Goal: Task Accomplishment & Management: Manage account settings

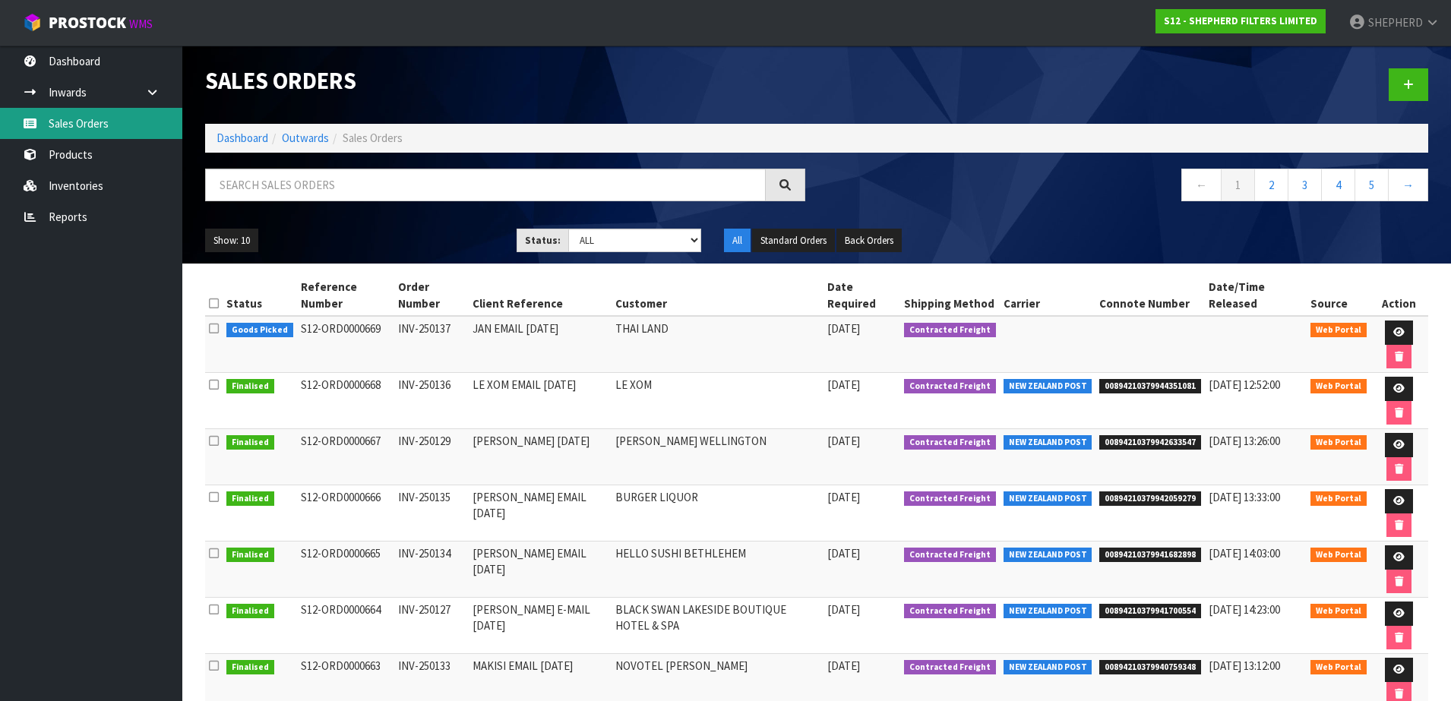
click at [75, 131] on link "Sales Orders" at bounding box center [91, 123] width 182 height 31
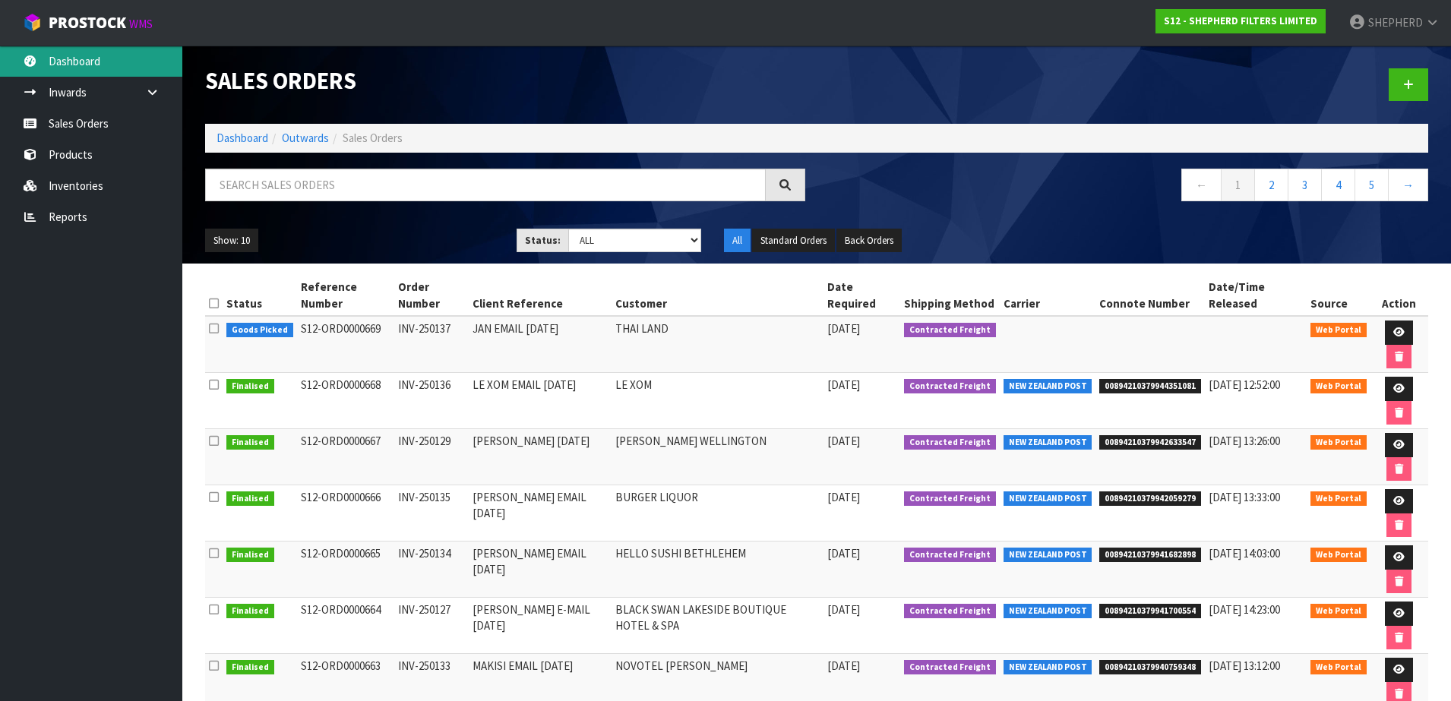
click at [87, 63] on link "Dashboard" at bounding box center [91, 61] width 182 height 31
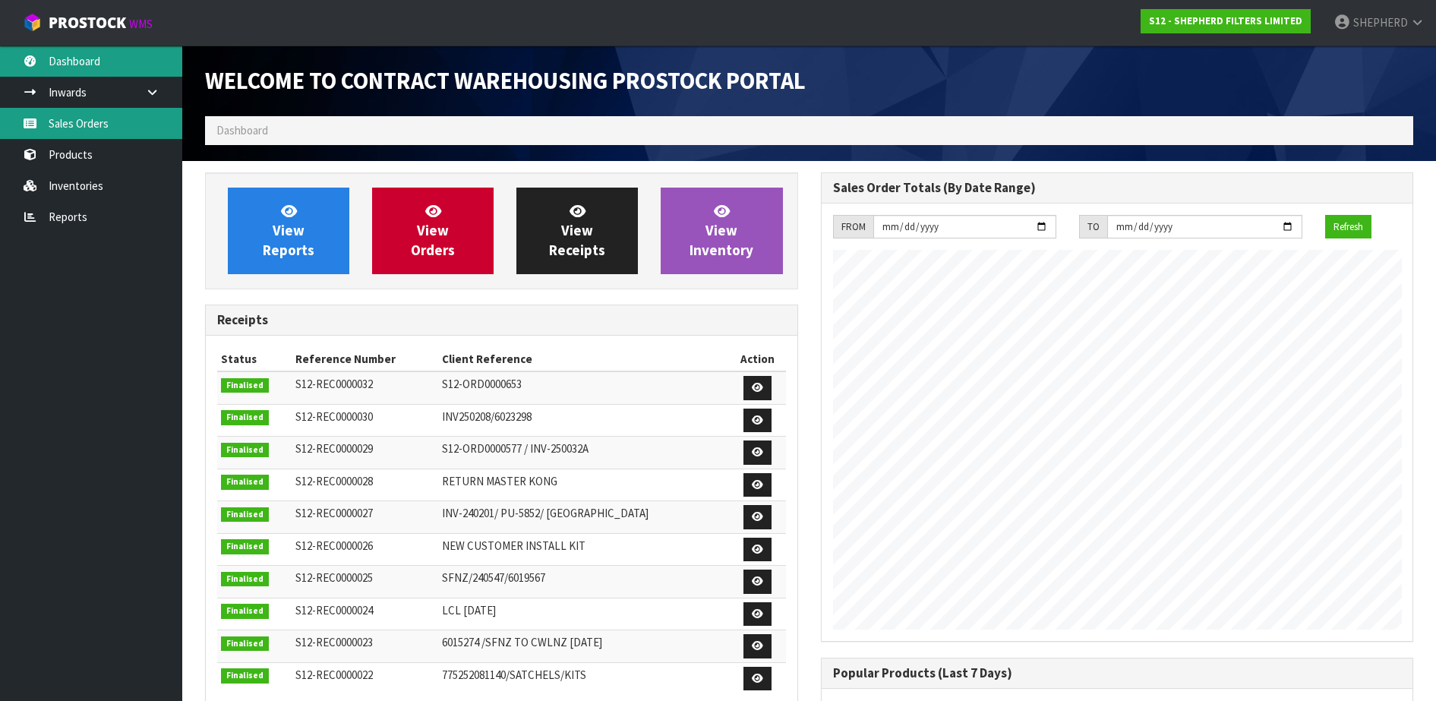
scroll to position [695, 615]
click at [84, 130] on link "Sales Orders" at bounding box center [91, 123] width 182 height 31
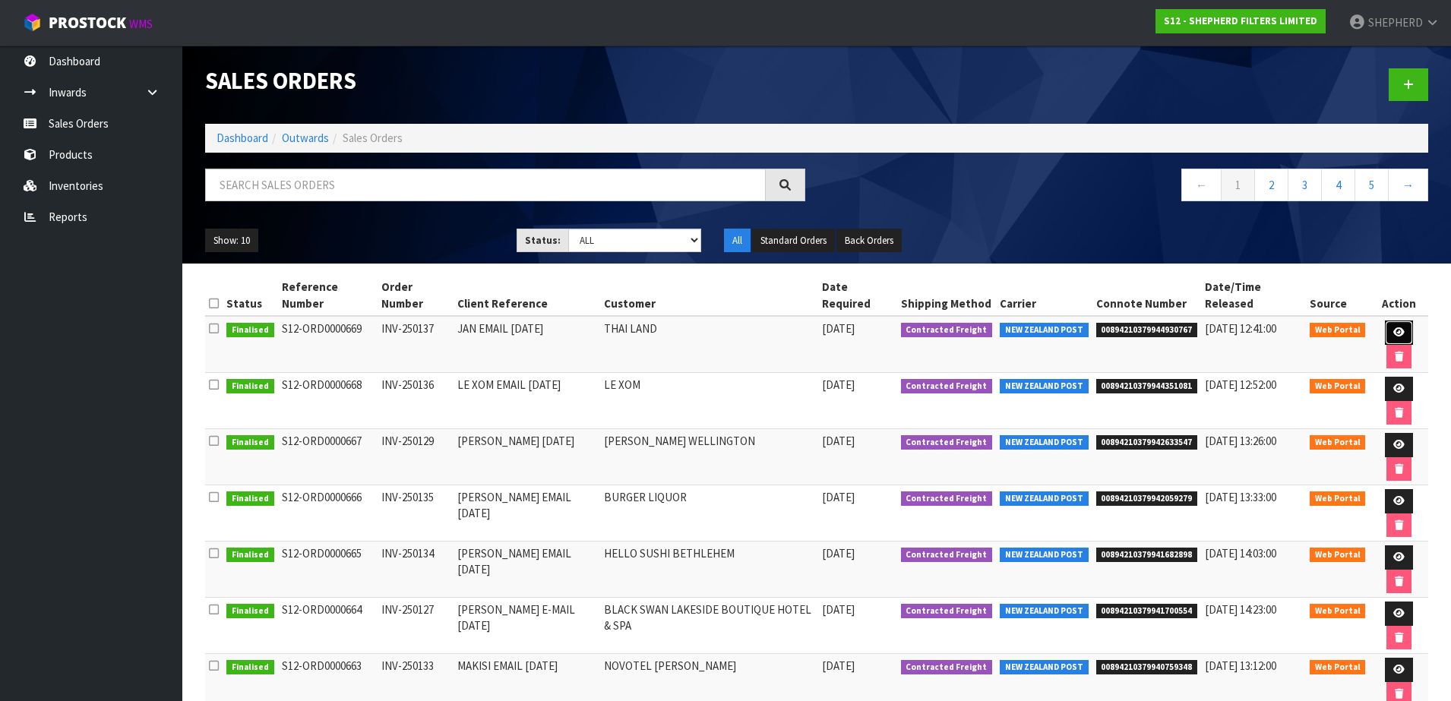
click at [1393, 327] on icon at bounding box center [1398, 332] width 11 height 10
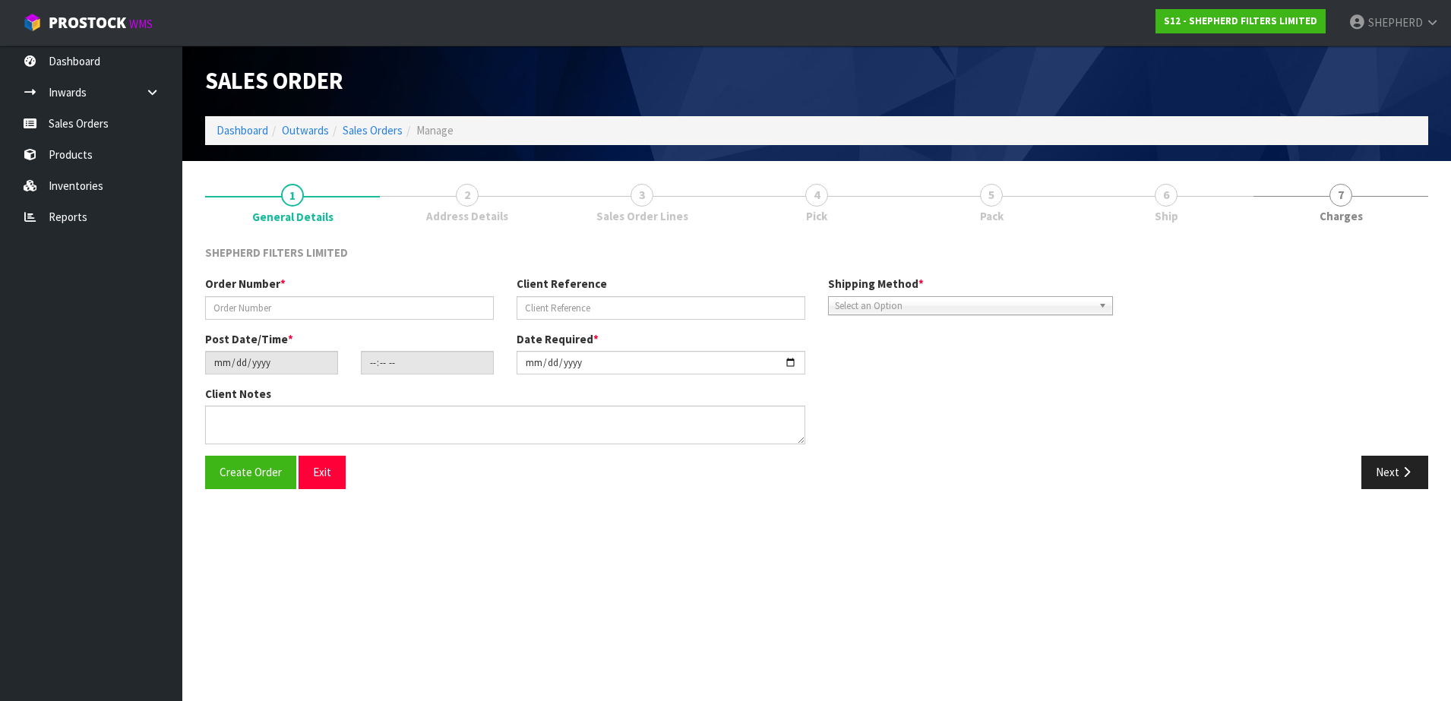
type input "INV-250137"
type input "JAN EMAIL [DATE]"
type input "[DATE]"
type input "18:50:00.000"
type input "[DATE]"
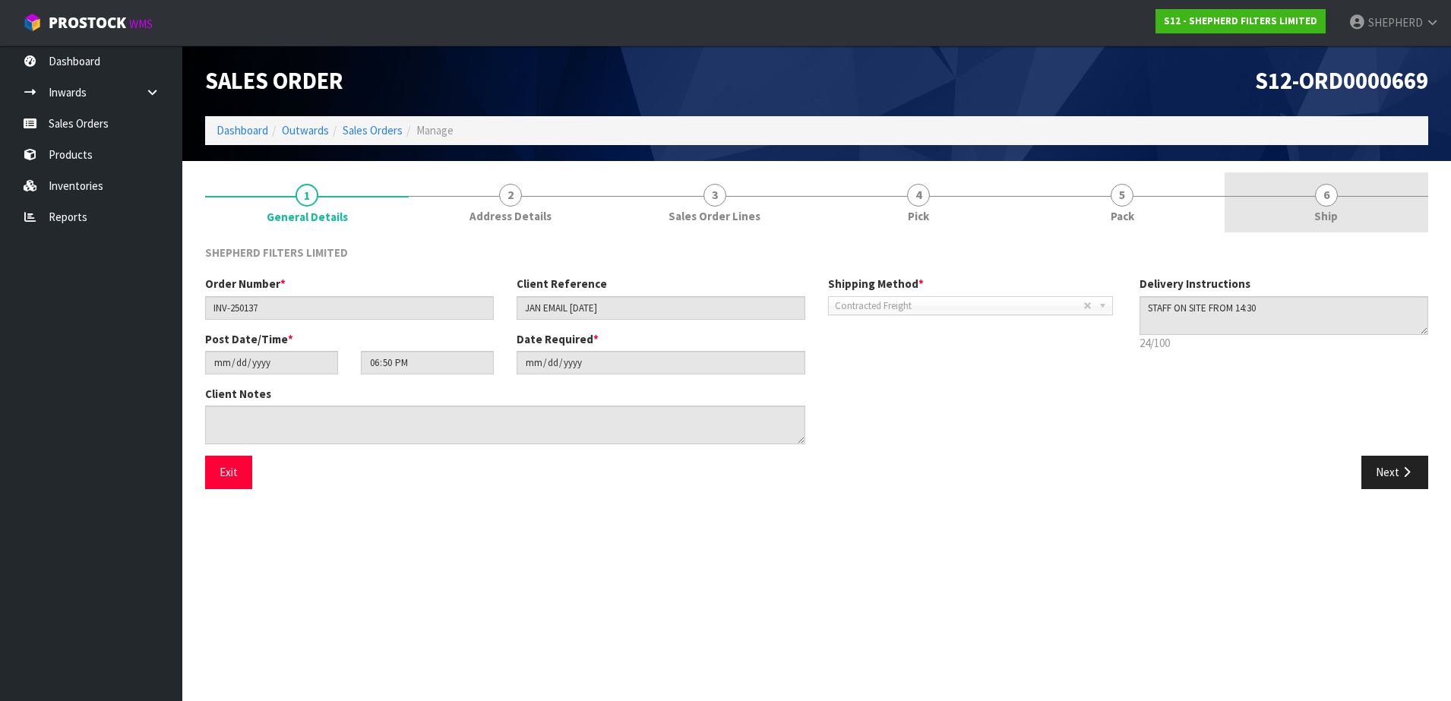
click at [1322, 192] on span "6" at bounding box center [1326, 195] width 23 height 23
